Goal: Obtain resource: Obtain resource

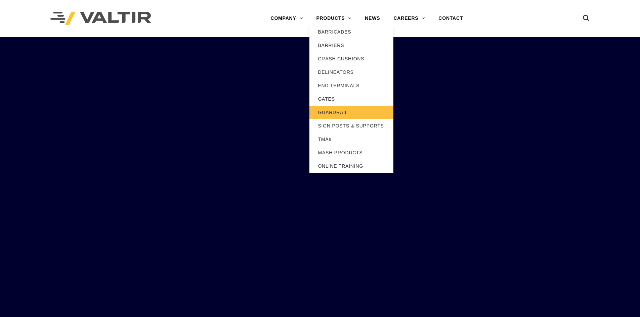
click at [339, 114] on link "GUARDRAIL" at bounding box center [351, 112] width 84 height 13
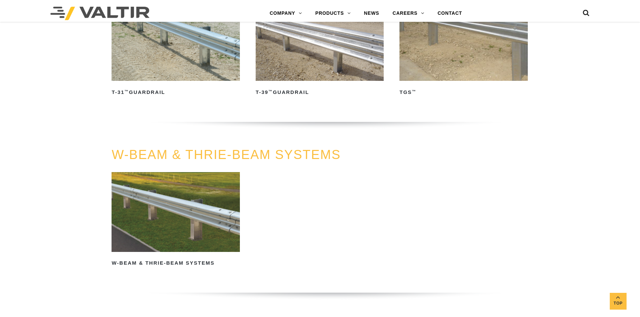
scroll to position [403, 0]
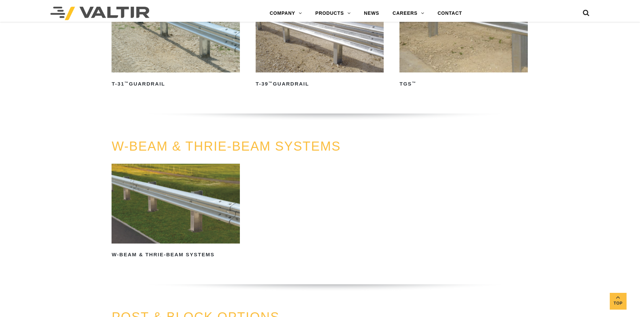
click at [173, 191] on img at bounding box center [175, 204] width 128 height 80
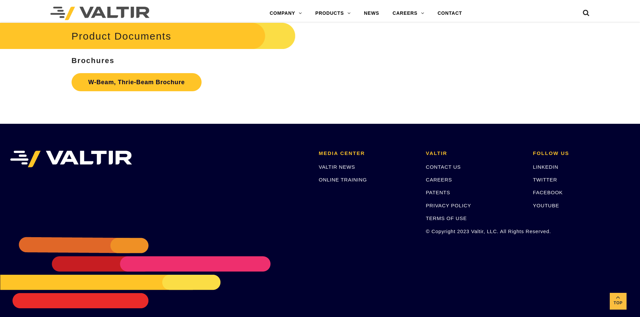
scroll to position [2204, 0]
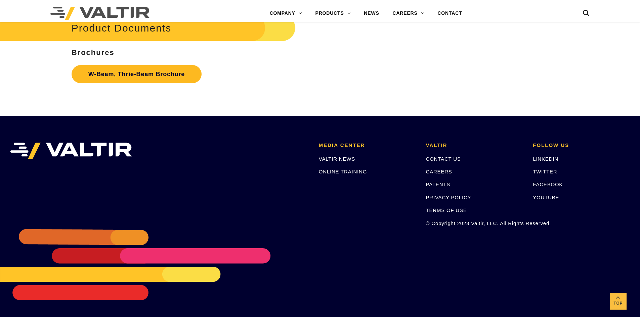
click at [131, 76] on link "W-Beam, Thrie-Beam Brochure" at bounding box center [137, 74] width 130 height 18
